Goal: Check status: Check status

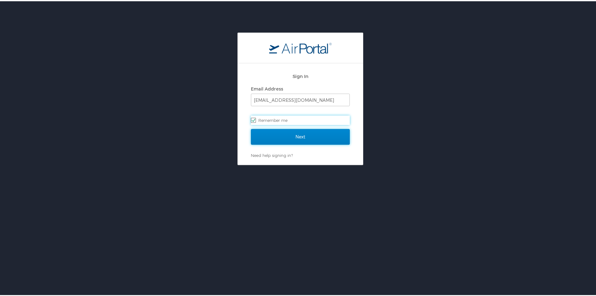
click at [263, 131] on input "Next" at bounding box center [300, 136] width 99 height 16
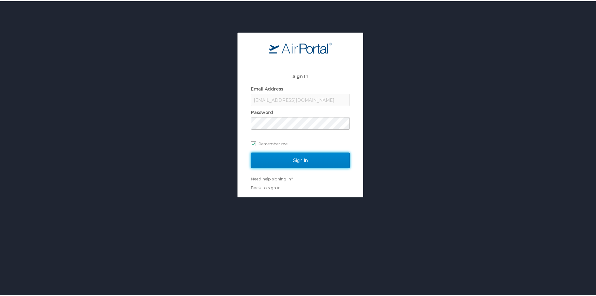
click at [268, 156] on input "Sign In" at bounding box center [300, 159] width 99 height 16
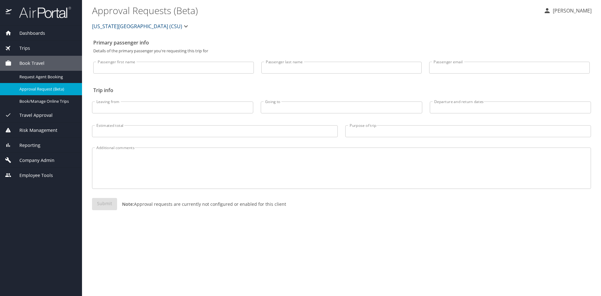
click at [45, 52] on div "Trips" at bounding box center [41, 48] width 82 height 15
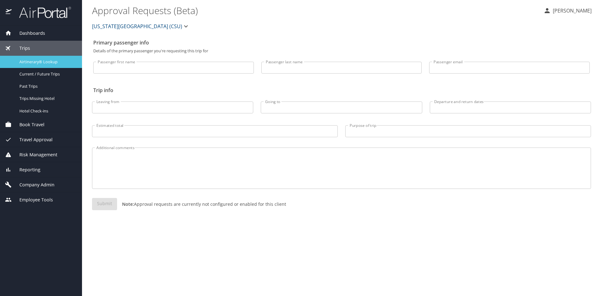
click at [44, 65] on div "Airtinerary® Lookup" at bounding box center [41, 61] width 72 height 7
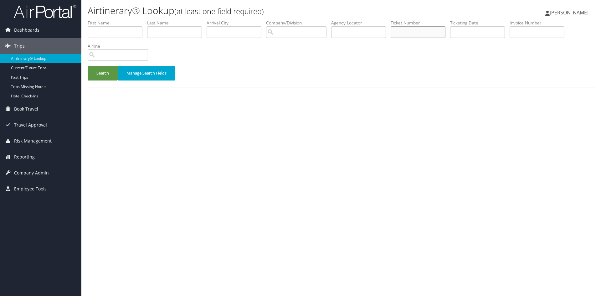
click at [411, 34] on input "text" at bounding box center [417, 32] width 55 height 12
paste input "5267310273564"
type input "5267310273564"
click at [94, 78] on button "Search" at bounding box center [103, 73] width 30 height 15
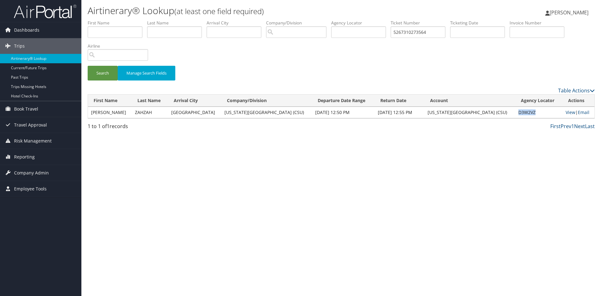
drag, startPoint x: 531, startPoint y: 112, endPoint x: 504, endPoint y: 113, distance: 26.9
click at [504, 113] on tr "[PERSON_NAME] [GEOGRAPHIC_DATA][US_STATE] (CSU) [DATE] 12:50 PM [DATE] 12:55 PM…" at bounding box center [341, 112] width 506 height 11
copy tr "D3W2VZ"
